Goal: Contribute content: Contribute content

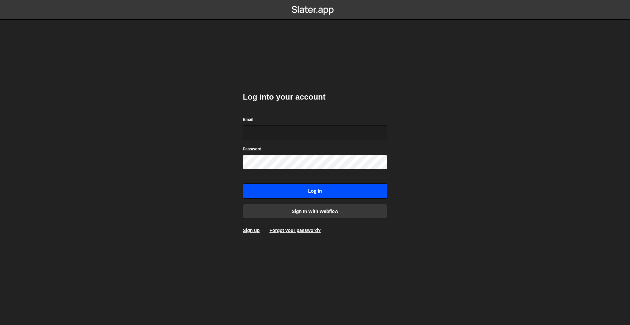
type input "[PERSON_NAME][EMAIL_ADDRESS][DOMAIN_NAME]"
click at [329, 194] on input "Log in" at bounding box center [315, 191] width 144 height 15
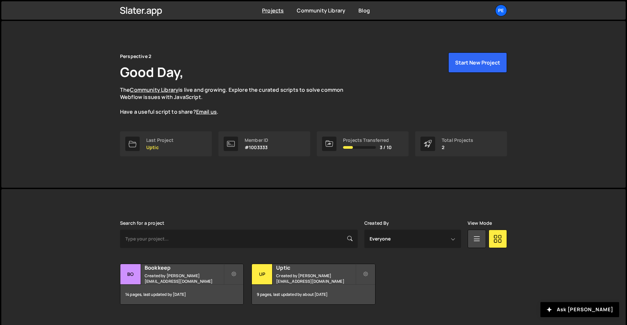
scroll to position [12, 0]
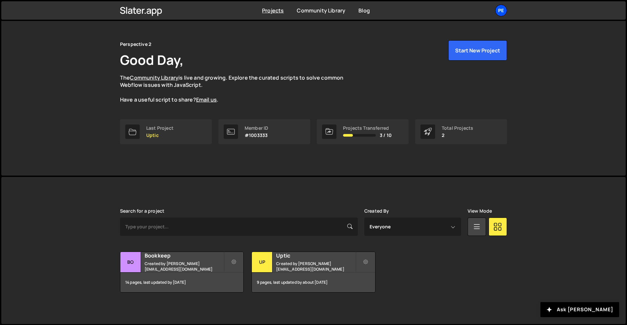
click at [502, 10] on div "Pe" at bounding box center [501, 11] width 12 height 12
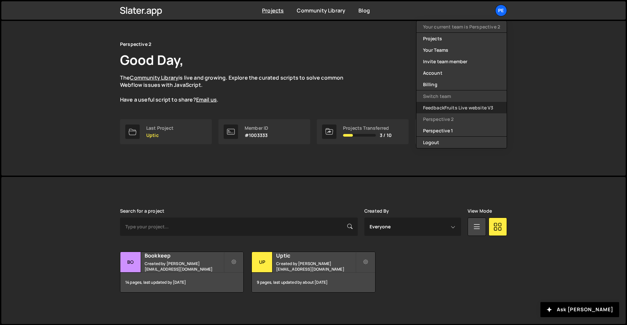
click at [466, 104] on link "FeedbackFruits Live website V3" at bounding box center [462, 107] width 90 height 11
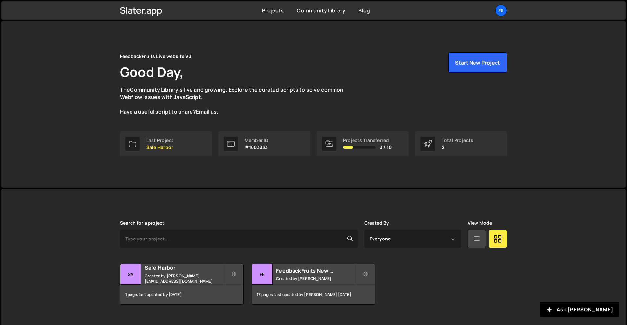
scroll to position [12, 0]
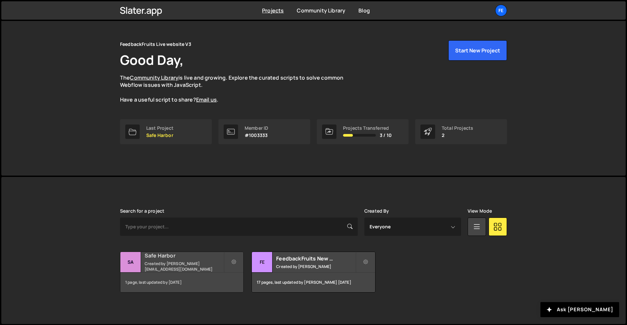
click at [173, 265] on small "Created by [PERSON_NAME][EMAIL_ADDRESS][DOMAIN_NAME]" at bounding box center [184, 266] width 79 height 11
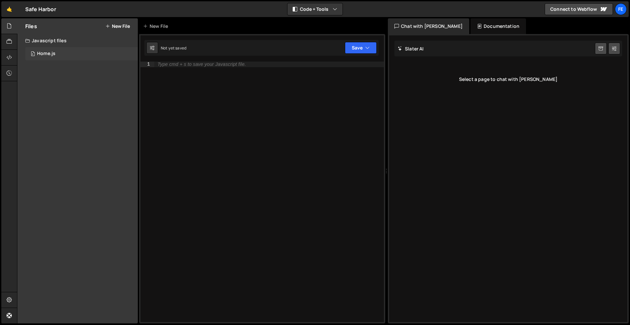
click at [74, 51] on div "0 Home.js 0" at bounding box center [81, 53] width 113 height 13
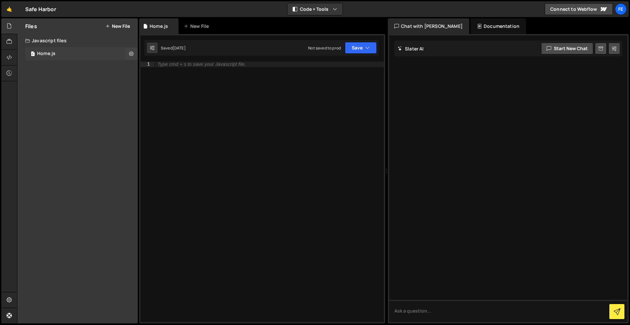
click at [66, 55] on div "0 Home.js 0" at bounding box center [81, 53] width 113 height 13
click at [85, 60] on div "0 Home.js 0" at bounding box center [81, 53] width 113 height 13
click at [68, 41] on div "Javascript files" at bounding box center [77, 40] width 120 height 13
click at [10, 41] on icon at bounding box center [9, 41] width 5 height 7
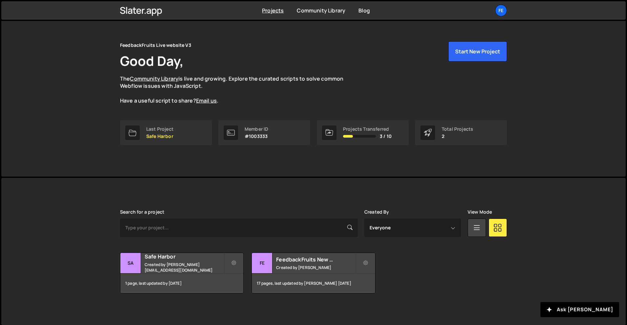
scroll to position [12, 0]
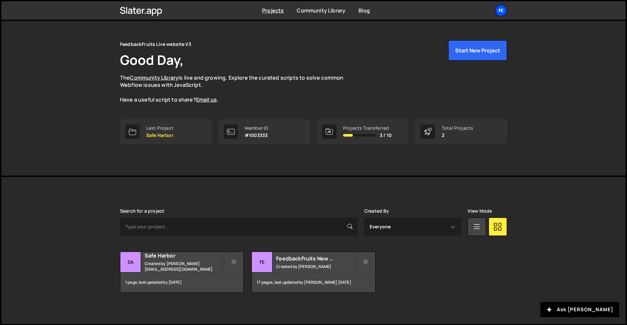
click at [503, 10] on div "Fe" at bounding box center [501, 11] width 12 height 12
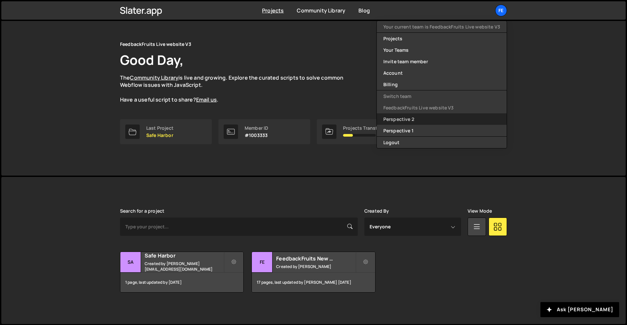
click at [403, 117] on link "Perspective 2" at bounding box center [442, 118] width 130 height 11
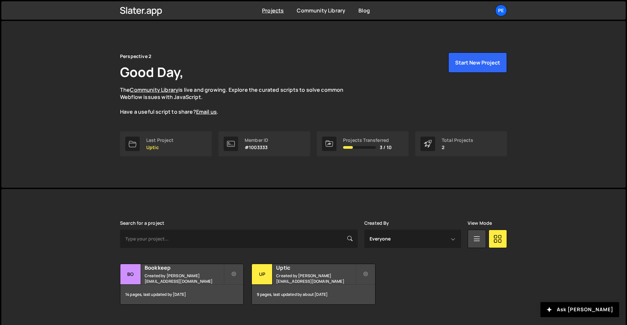
click at [498, 16] on link "Pe" at bounding box center [501, 11] width 12 height 12
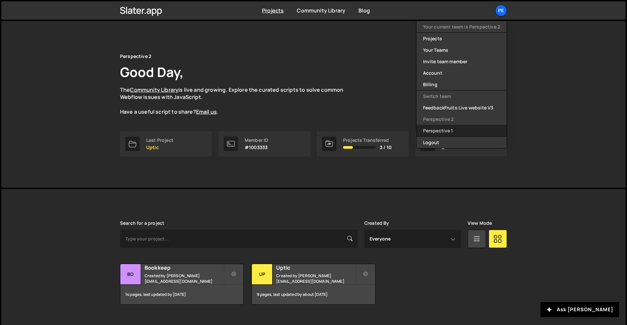
click at [439, 131] on link "Perspective 1" at bounding box center [462, 130] width 90 height 11
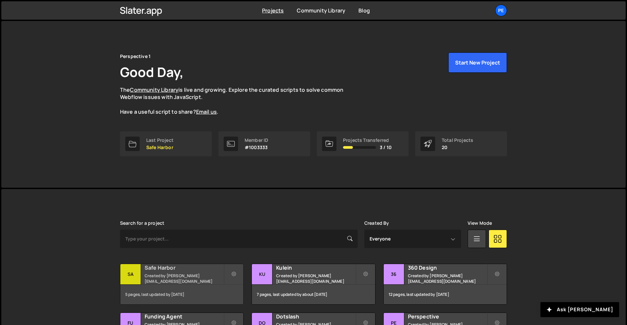
scroll to position [4, 0]
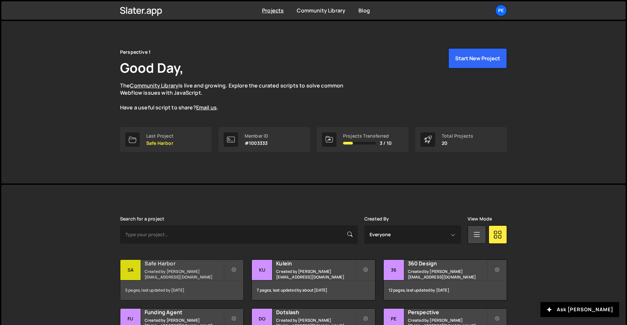
click at [198, 263] on h2 "Safe Harbor" at bounding box center [184, 263] width 79 height 7
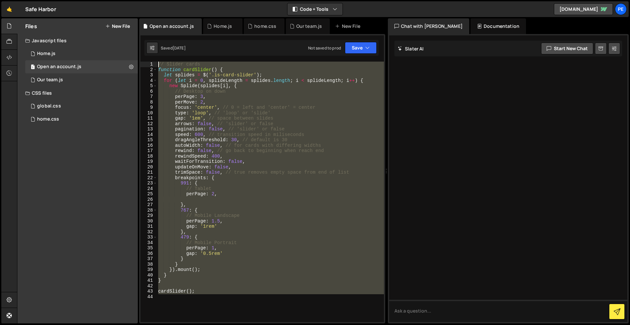
drag, startPoint x: 209, startPoint y: 296, endPoint x: 156, endPoint y: 59, distance: 243.3
click at [156, 59] on div "1 Type cmd + s to save your Javascript file. הההההההההההההההההההההההההההההההההה…" at bounding box center [262, 179] width 246 height 290
type textarea "// Slider cards function cardSlider() {"
click at [107, 175] on div "Files New File Javascript files 1 Home.js 0 1 Open an account.js 0 1 Our team.j…" at bounding box center [77, 170] width 120 height 305
click at [68, 78] on div "1 Our team.js 0" at bounding box center [81, 79] width 113 height 13
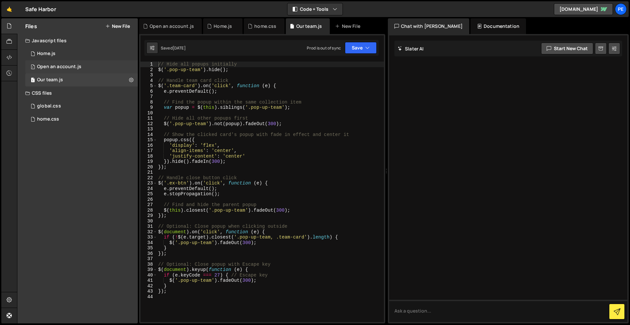
click at [56, 67] on div "Open an account.js" at bounding box center [59, 67] width 44 height 6
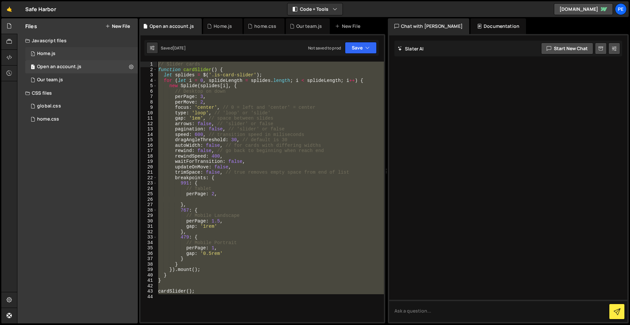
click at [52, 55] on div "Home.js" at bounding box center [46, 54] width 18 height 6
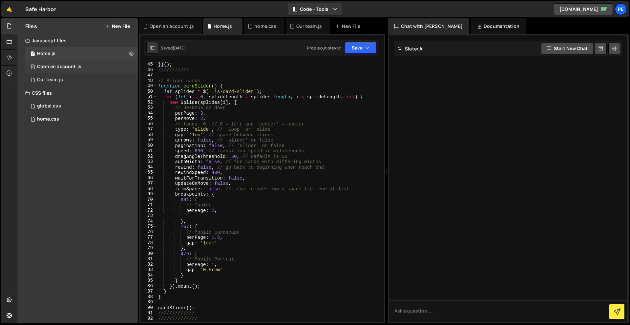
click at [57, 67] on div "Open an account.js" at bounding box center [59, 67] width 44 height 6
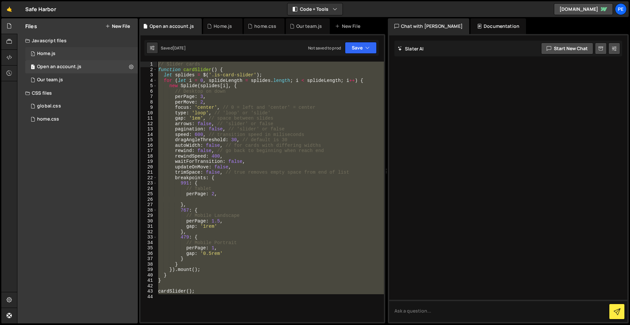
click at [51, 55] on div "Home.js" at bounding box center [46, 54] width 18 height 6
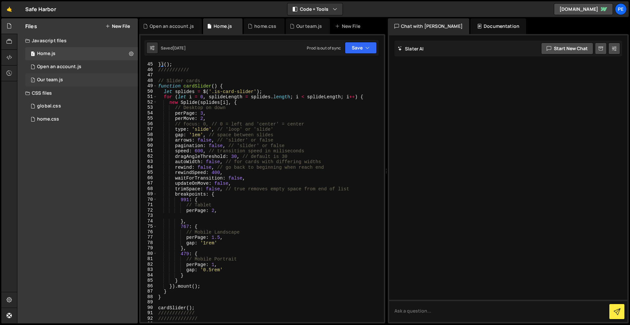
click at [54, 78] on div "Our team.js" at bounding box center [50, 80] width 26 height 6
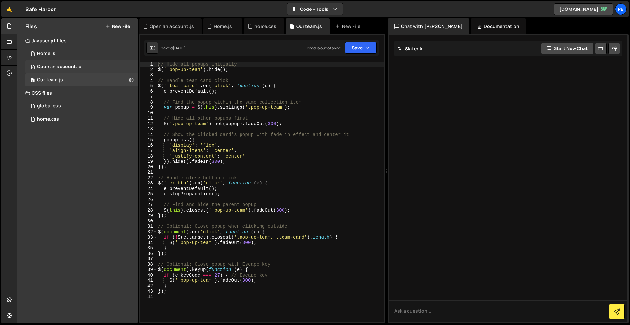
click at [55, 63] on div "1 Open an account.js 0" at bounding box center [81, 66] width 113 height 13
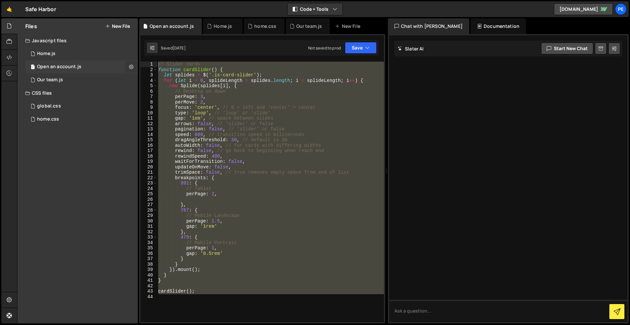
click at [131, 67] on icon at bounding box center [131, 67] width 5 height 6
type input "Open an account"
radio input "true"
checkbox input "true"
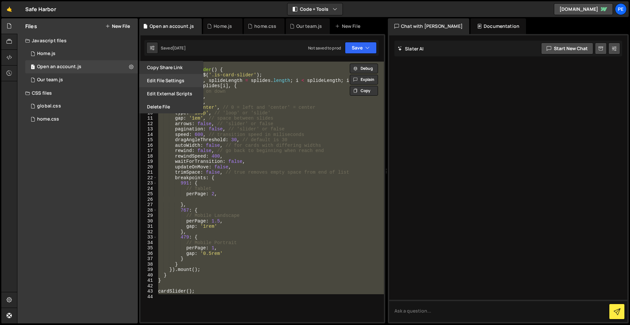
click at [178, 82] on button "Edit File Settings" at bounding box center [171, 80] width 64 height 13
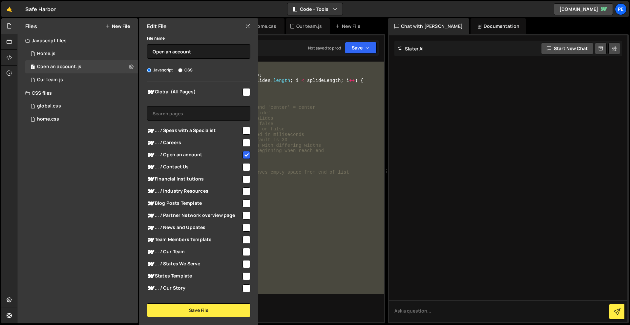
click at [244, 128] on input "checkbox" at bounding box center [246, 131] width 8 height 8
checkbox input "true"
click at [204, 312] on button "Save File" at bounding box center [198, 311] width 103 height 14
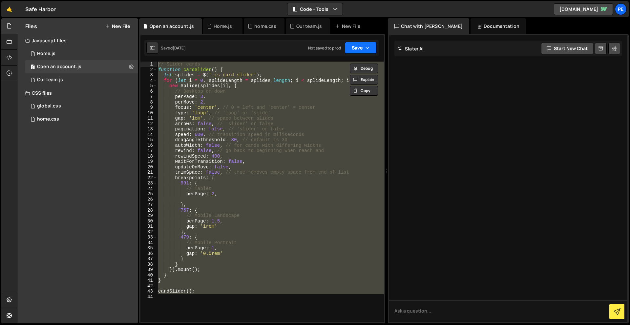
click at [361, 48] on button "Save" at bounding box center [361, 48] width 32 height 12
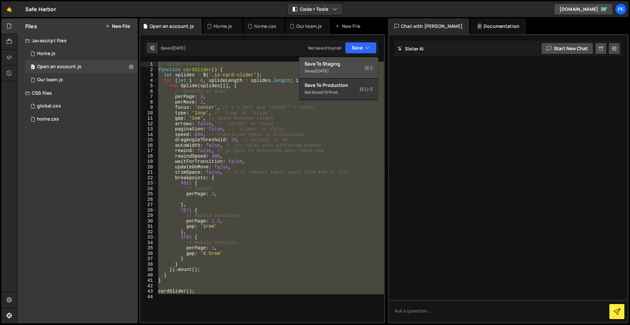
click at [351, 63] on div "Save to Staging S" at bounding box center [338, 64] width 68 height 7
